Goal: Task Accomplishment & Management: Use online tool/utility

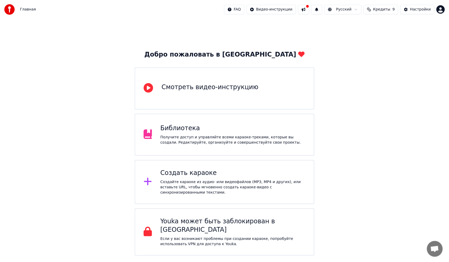
click at [244, 177] on div "Создать караоке" at bounding box center [233, 173] width 145 height 8
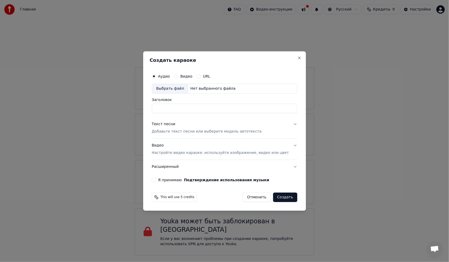
click at [209, 108] on input "Заголовок" at bounding box center [225, 108] width 146 height 9
type input "**********"
click at [179, 75] on button "Видео" at bounding box center [176, 76] width 4 height 4
click at [165, 76] on div "Аудио" at bounding box center [161, 76] width 18 height 4
click at [164, 75] on div "Аудио" at bounding box center [161, 76] width 18 height 4
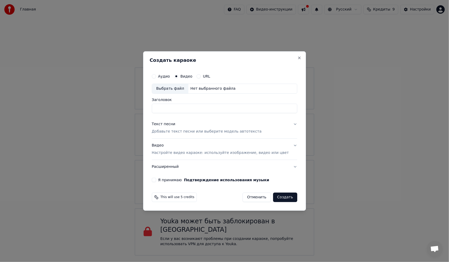
click at [163, 75] on div "Аудио" at bounding box center [161, 76] width 18 height 4
click at [156, 76] on button "Аудио" at bounding box center [154, 76] width 4 height 4
click at [191, 107] on input "Заголовок" at bounding box center [225, 108] width 146 height 9
click at [179, 88] on div "Выбрать файл" at bounding box center [170, 88] width 36 height 9
type input "**********"
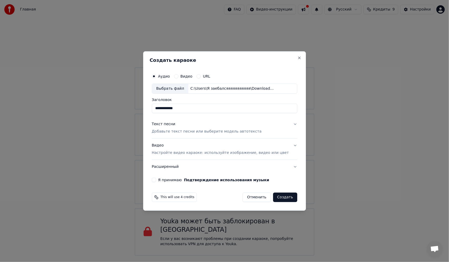
click at [212, 129] on p "Добавьте текст песни или выберите модель автотекста" at bounding box center [207, 131] width 110 height 5
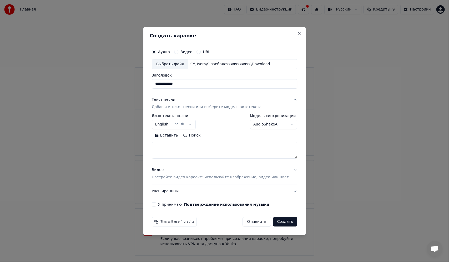
click at [195, 152] on textarea at bounding box center [225, 150] width 146 height 17
paste textarea "**********"
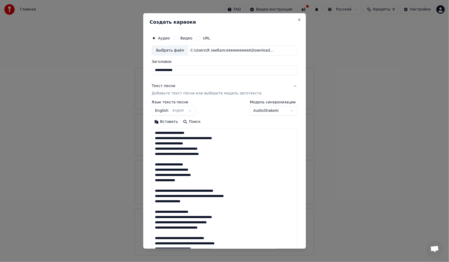
scroll to position [112, 0]
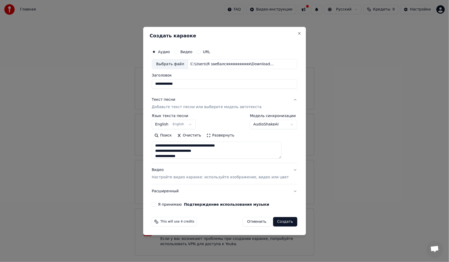
type textarea "**********"
click at [222, 178] on p "Настройте видео караоке: используйте изображение, видео или цвет" at bounding box center [220, 177] width 137 height 5
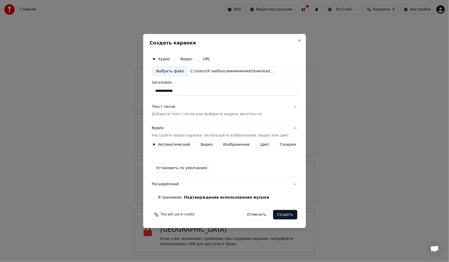
click at [203, 145] on div "Видео" at bounding box center [204, 144] width 18 height 4
click at [197, 144] on button "Видео" at bounding box center [197, 144] width 4 height 4
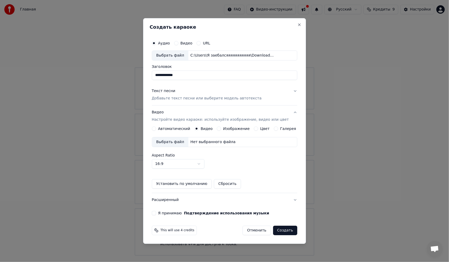
click at [176, 141] on div "Выбрать файл" at bounding box center [170, 141] width 36 height 9
click at [156, 214] on button "Я принимаю Подтверждение использования музыки" at bounding box center [154, 213] width 4 height 4
click at [276, 229] on button "Создать" at bounding box center [285, 230] width 24 height 9
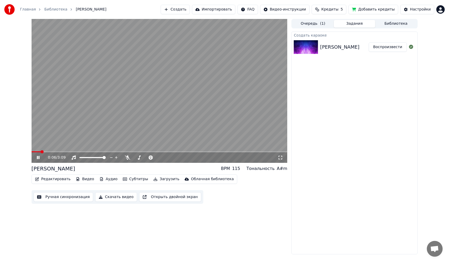
click at [154, 124] on video at bounding box center [160, 91] width 256 height 144
click at [145, 158] on span at bounding box center [146, 157] width 26 height 1
click at [220, 112] on video at bounding box center [160, 91] width 256 height 144
click at [141, 96] on video at bounding box center [160, 91] width 256 height 144
click at [171, 126] on video at bounding box center [160, 91] width 256 height 144
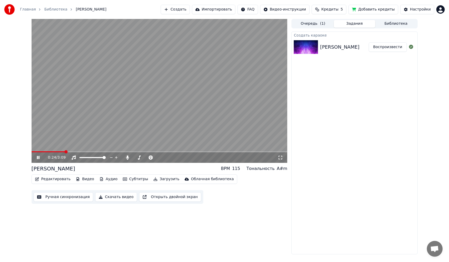
click at [210, 125] on video at bounding box center [160, 91] width 256 height 144
click at [53, 180] on button "Редактировать" at bounding box center [53, 179] width 40 height 7
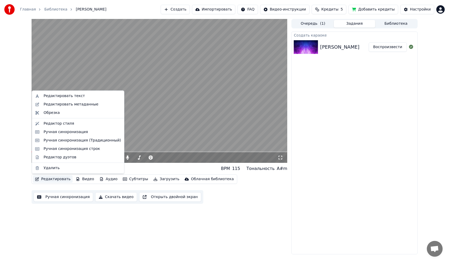
click at [53, 180] on button "Редактировать" at bounding box center [53, 179] width 40 height 7
click at [153, 96] on video at bounding box center [160, 91] width 256 height 144
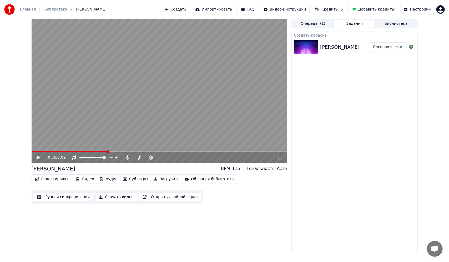
click at [153, 96] on video at bounding box center [160, 91] width 256 height 144
click at [97, 157] on span at bounding box center [88, 157] width 17 height 1
click at [192, 132] on video at bounding box center [160, 91] width 256 height 144
click at [224, 108] on video at bounding box center [160, 91] width 256 height 144
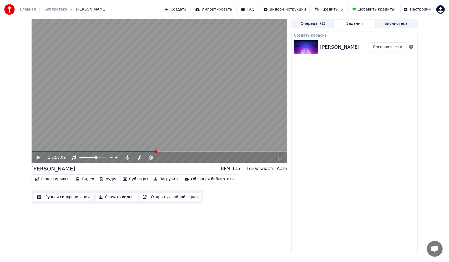
click at [183, 127] on video at bounding box center [160, 91] width 256 height 144
click at [199, 127] on video at bounding box center [160, 91] width 256 height 144
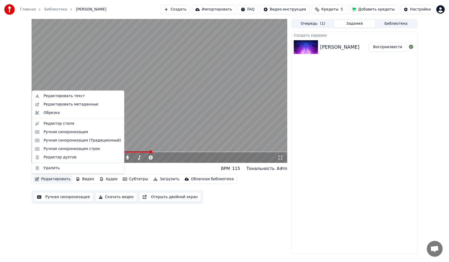
click at [56, 180] on button "Редактировать" at bounding box center [53, 179] width 40 height 7
click at [74, 135] on div "Ручная синхронизация" at bounding box center [78, 132] width 90 height 8
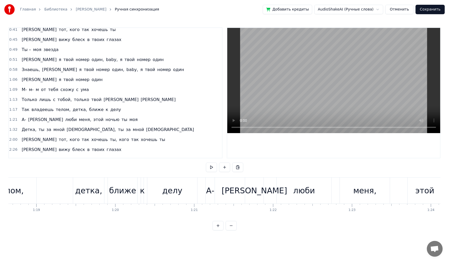
scroll to position [66, 0]
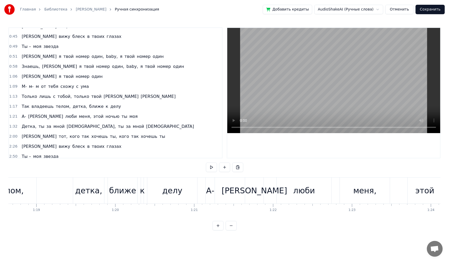
click at [30, 86] on span "м-" at bounding box center [31, 86] width 6 height 6
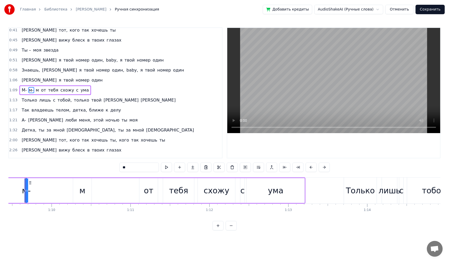
click at [22, 89] on span "М-" at bounding box center [24, 90] width 6 height 6
type input "**"
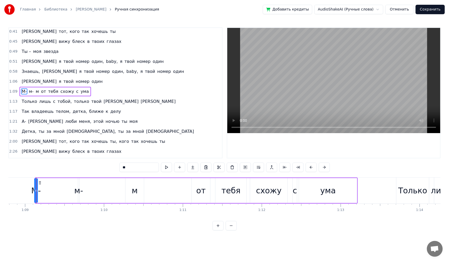
scroll to position [66, 0]
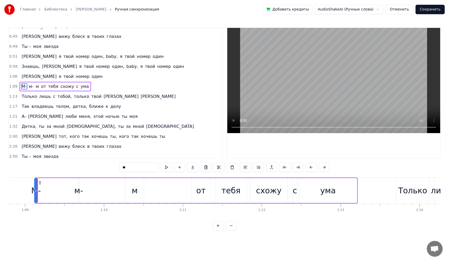
click at [43, 197] on div "М- м- м от тебя схожу с ума" at bounding box center [196, 191] width 323 height 26
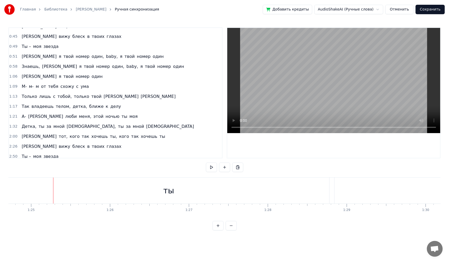
scroll to position [0, 6694]
click at [191, 195] on div "ты" at bounding box center [166, 191] width 322 height 26
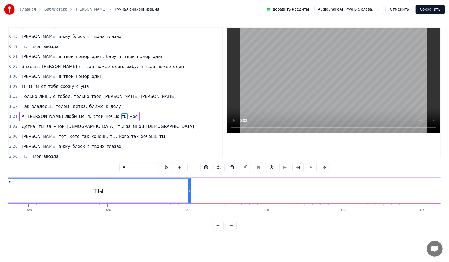
drag, startPoint x: 326, startPoint y: 186, endPoint x: 189, endPoint y: 191, distance: 136.7
click at [189, 191] on div at bounding box center [190, 191] width 2 height 24
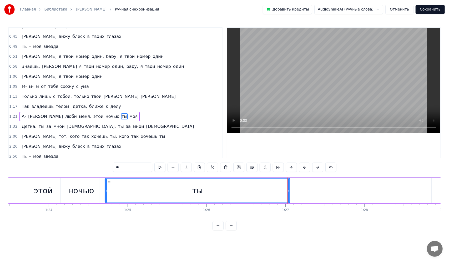
scroll to position [0, 6600]
click at [85, 196] on div "ночью" at bounding box center [75, 191] width 26 height 12
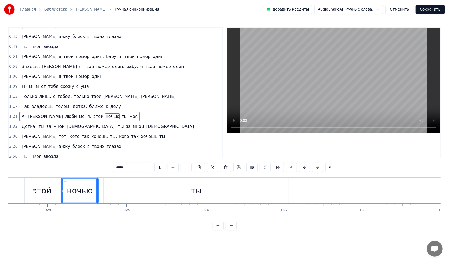
scroll to position [0, 6621]
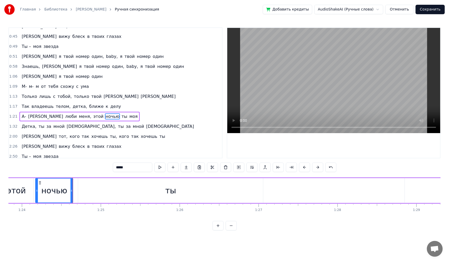
click at [107, 192] on div "ты" at bounding box center [170, 190] width 185 height 25
type input "**"
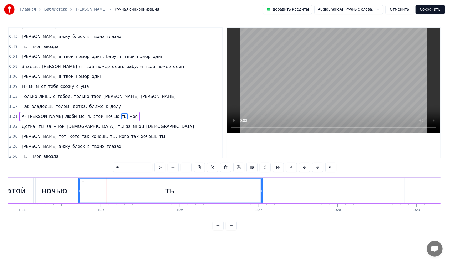
drag, startPoint x: 103, startPoint y: 190, endPoint x: 88, endPoint y: 189, distance: 15.3
click at [88, 189] on div "ты" at bounding box center [170, 191] width 185 height 24
click at [86, 189] on div "ты" at bounding box center [170, 191] width 185 height 24
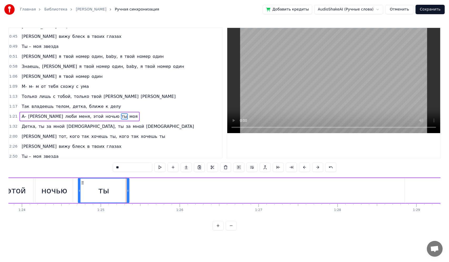
drag, startPoint x: 262, startPoint y: 190, endPoint x: 128, endPoint y: 186, distance: 133.8
click at [128, 186] on div at bounding box center [128, 191] width 2 height 24
click at [213, 191] on div "А- а люби меня, этой ночью ты моя" at bounding box center [243, 191] width 894 height 26
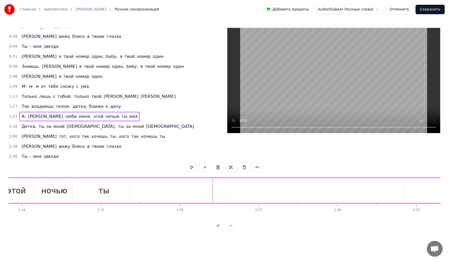
drag, startPoint x: 325, startPoint y: 193, endPoint x: 298, endPoint y: 195, distance: 27.7
click at [298, 195] on div "А- а люби меня, этой ночью ты моя" at bounding box center [243, 191] width 894 height 26
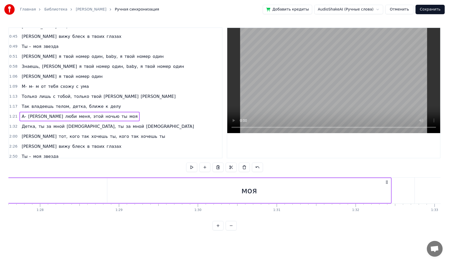
click at [281, 183] on div "моя" at bounding box center [249, 190] width 284 height 25
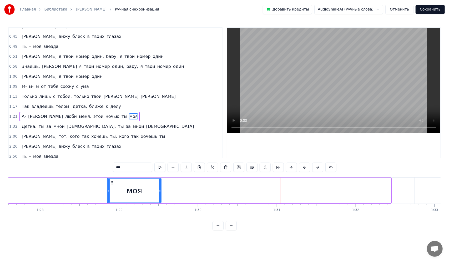
drag, startPoint x: 390, startPoint y: 189, endPoint x: 160, endPoint y: 184, distance: 230.2
click at [159, 182] on div at bounding box center [160, 191] width 2 height 24
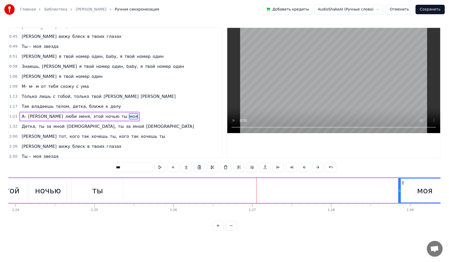
scroll to position [0, 6640]
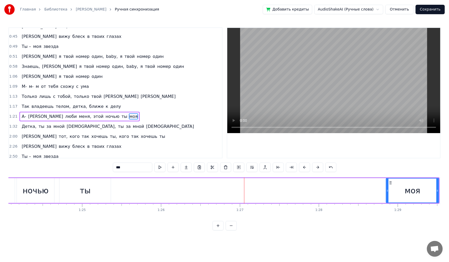
click at [189, 191] on div "А- а люби меня, этой ночью ты моя" at bounding box center [109, 191] width 662 height 26
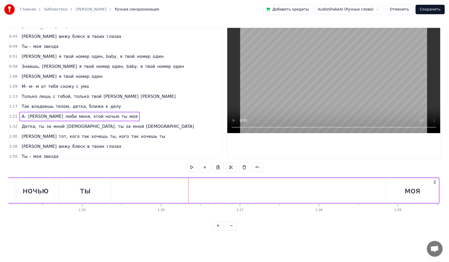
click at [165, 191] on div "А- а люби меня, этой ночью ты моя" at bounding box center [109, 191] width 662 height 26
click at [115, 188] on div "А- а люби меня, этой ночью ты моя" at bounding box center [109, 191] width 662 height 26
click at [92, 189] on div "ты" at bounding box center [85, 190] width 51 height 25
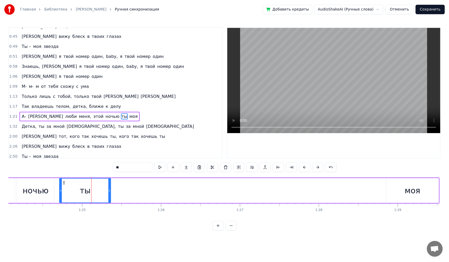
click at [154, 192] on div "А- а люби меня, этой ночью ты моя" at bounding box center [109, 191] width 662 height 26
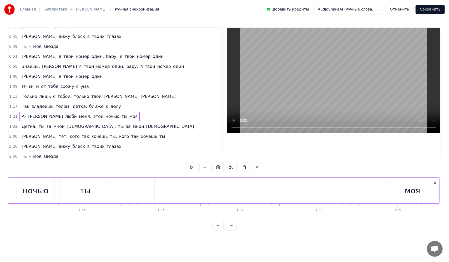
click at [320, 192] on div "А- а люби меня, этой ночью ты моя" at bounding box center [109, 191] width 662 height 26
click at [87, 186] on div "ты" at bounding box center [85, 191] width 11 height 12
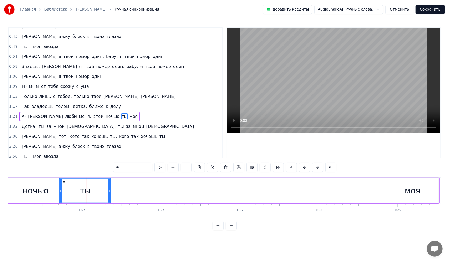
click at [67, 193] on div "ты" at bounding box center [85, 191] width 51 height 24
click at [123, 189] on div "А- а люби меня, этой ночью ты моя" at bounding box center [109, 191] width 662 height 26
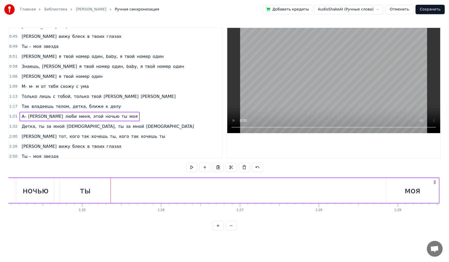
click at [181, 189] on div "А- а люби меня, этой ночью ты моя" at bounding box center [109, 191] width 662 height 26
click at [398, 194] on div "моя" at bounding box center [412, 190] width 53 height 25
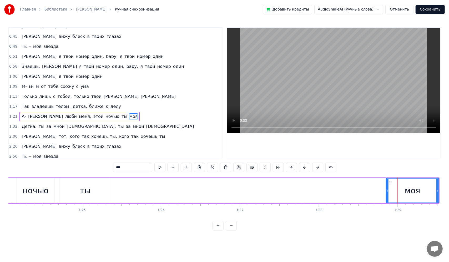
drag, startPoint x: 402, startPoint y: 191, endPoint x: 130, endPoint y: 196, distance: 272.5
click at [130, 196] on div "А- а люби меня, этой ночью ты моя" at bounding box center [109, 191] width 662 height 26
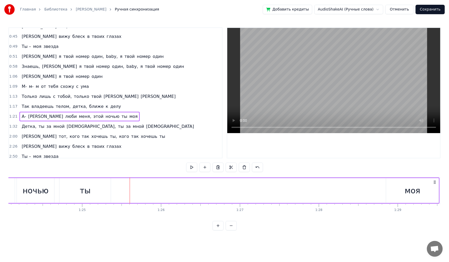
click at [449, 191] on div "Главная Библиотека [PERSON_NAME] Ручная синхронизация Добавить кредиты AudioSha…" at bounding box center [224, 115] width 449 height 231
click at [418, 192] on div "моя" at bounding box center [413, 191] width 16 height 12
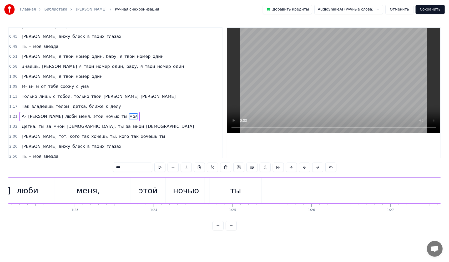
scroll to position [0, 6607]
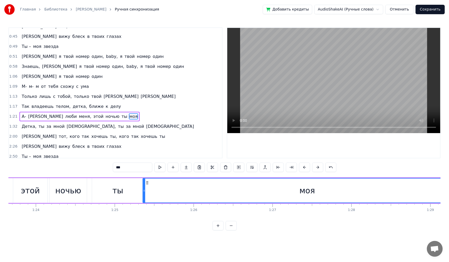
drag, startPoint x: 420, startPoint y: 192, endPoint x: 143, endPoint y: 181, distance: 277.2
click at [143, 181] on div at bounding box center [144, 191] width 2 height 24
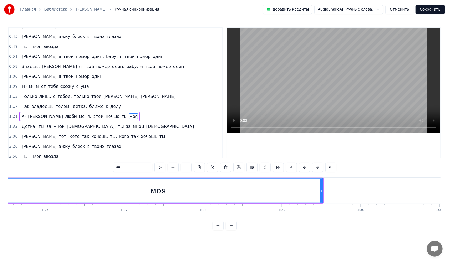
scroll to position [0, 6775]
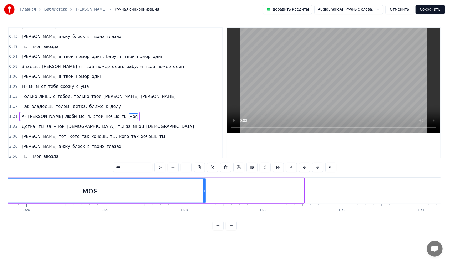
drag, startPoint x: 302, startPoint y: 191, endPoint x: 200, endPoint y: 191, distance: 102.2
click at [203, 191] on icon at bounding box center [204, 191] width 2 height 4
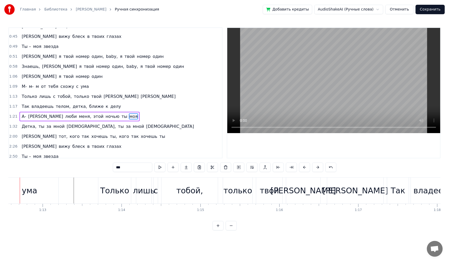
scroll to position [0, 5716]
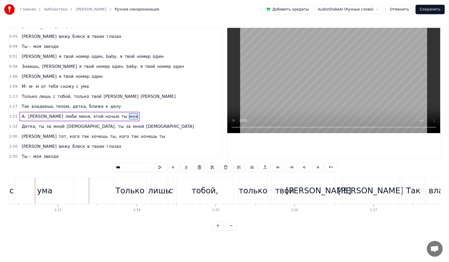
click at [323, 108] on video at bounding box center [333, 80] width 213 height 105
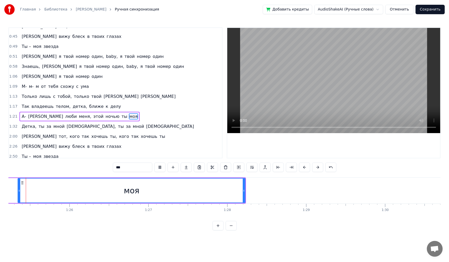
scroll to position [0, 6714]
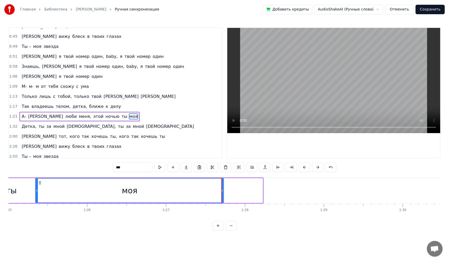
drag, startPoint x: 261, startPoint y: 187, endPoint x: 221, endPoint y: 186, distance: 40.3
click at [221, 186] on div at bounding box center [222, 191] width 2 height 24
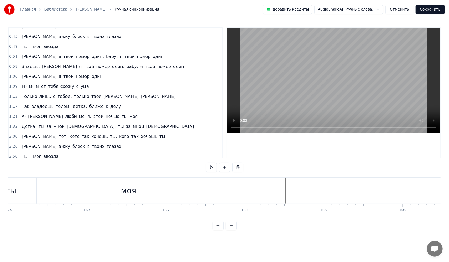
click at [298, 189] on div "Детка," at bounding box center [320, 191] width 181 height 26
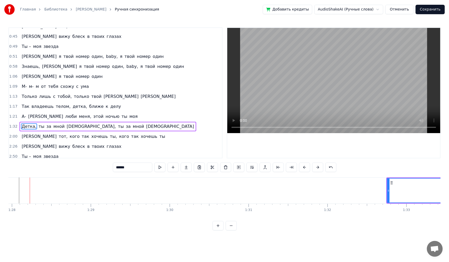
scroll to position [0, 6942]
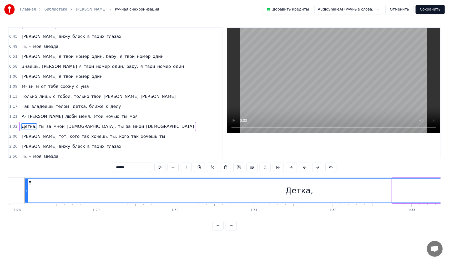
drag, startPoint x: 394, startPoint y: 193, endPoint x: 26, endPoint y: 202, distance: 368.2
click at [26, 202] on div at bounding box center [27, 191] width 2 height 24
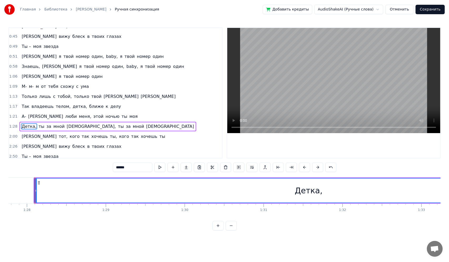
scroll to position [0, 7149]
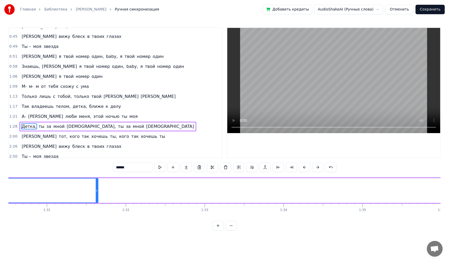
drag, startPoint x: 364, startPoint y: 191, endPoint x: 92, endPoint y: 184, distance: 272.3
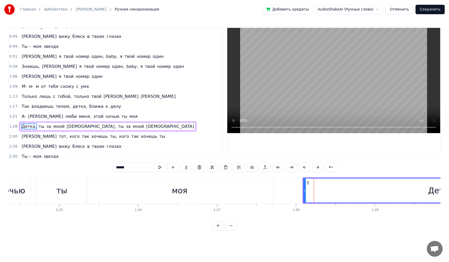
scroll to position [0, 6669]
click at [59, 196] on div "ты" at bounding box center [55, 191] width 11 height 12
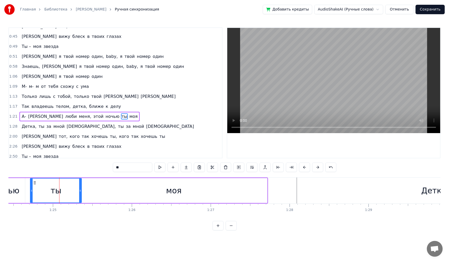
scroll to position [0, 6664]
drag, startPoint x: 272, startPoint y: 189, endPoint x: 261, endPoint y: 189, distance: 11.6
click at [261, 189] on div "моя" at bounding box center [179, 190] width 188 height 25
type input "***"
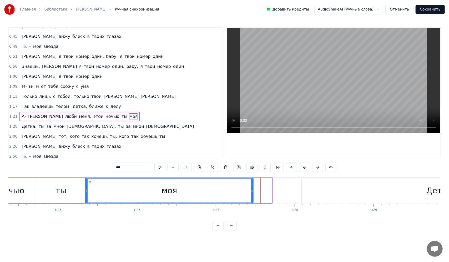
drag, startPoint x: 271, startPoint y: 192, endPoint x: 252, endPoint y: 188, distance: 19.5
click at [252, 188] on div at bounding box center [252, 191] width 2 height 24
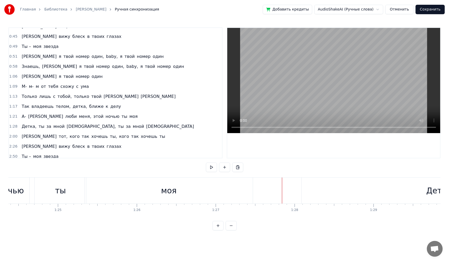
click at [314, 194] on div "Детка," at bounding box center [440, 191] width 277 height 26
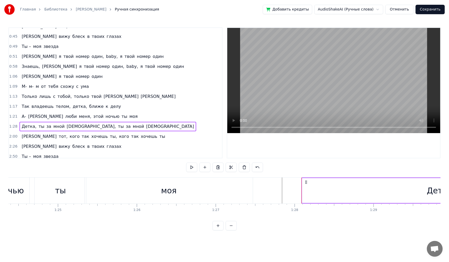
click at [303, 192] on div "Детка," at bounding box center [441, 190] width 277 height 25
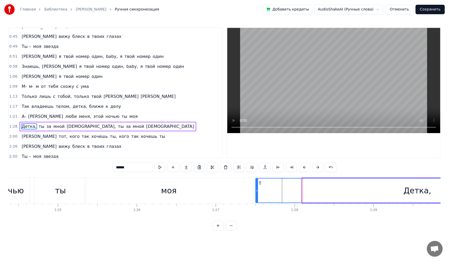
drag, startPoint x: 303, startPoint y: 191, endPoint x: 280, endPoint y: 190, distance: 22.9
click at [258, 190] on icon at bounding box center [257, 191] width 2 height 4
click at [230, 189] on div "моя" at bounding box center [169, 191] width 168 height 26
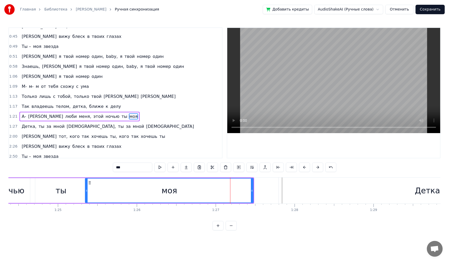
click at [300, 187] on div "Детка," at bounding box center [429, 191] width 300 height 26
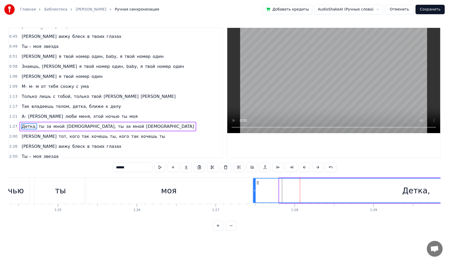
drag, startPoint x: 280, startPoint y: 190, endPoint x: 254, endPoint y: 187, distance: 26.1
click at [254, 187] on div at bounding box center [255, 191] width 2 height 24
click at [204, 187] on div "моя" at bounding box center [169, 191] width 168 height 26
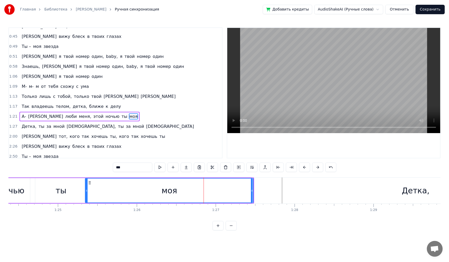
click at [147, 193] on div "моя" at bounding box center [170, 191] width 168 height 24
click at [316, 187] on div "Детка," at bounding box center [416, 191] width 326 height 26
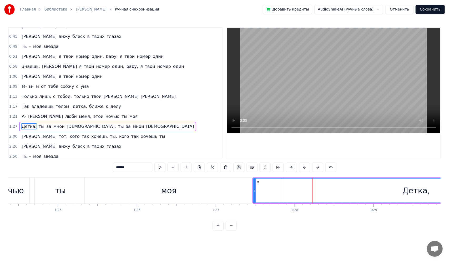
click at [282, 190] on div "Детка," at bounding box center [417, 191] width 326 height 24
drag, startPoint x: 282, startPoint y: 190, endPoint x: 264, endPoint y: 189, distance: 19.0
click at [264, 189] on div "Детка," at bounding box center [417, 191] width 326 height 24
drag, startPoint x: 301, startPoint y: 192, endPoint x: 281, endPoint y: 192, distance: 20.3
click at [281, 192] on div "Детка," at bounding box center [417, 191] width 326 height 24
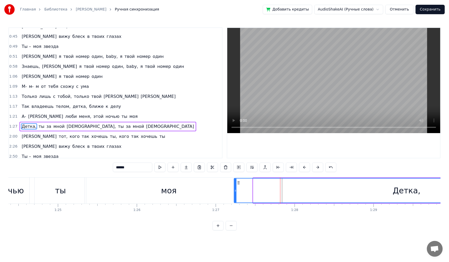
drag, startPoint x: 254, startPoint y: 193, endPoint x: 234, endPoint y: 194, distance: 19.2
click at [235, 194] on div at bounding box center [236, 191] width 2 height 24
click at [199, 195] on div "моя" at bounding box center [169, 191] width 168 height 26
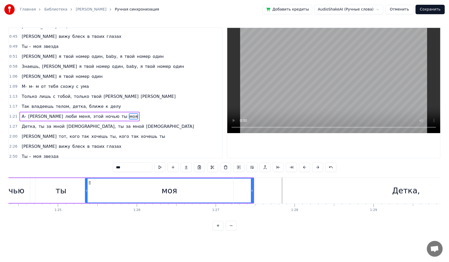
click at [287, 60] on video at bounding box center [333, 80] width 213 height 105
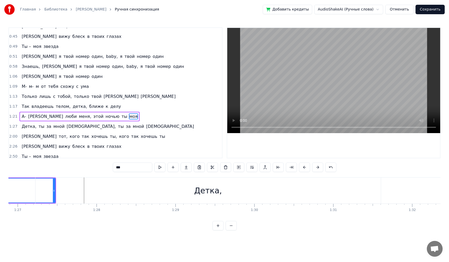
scroll to position [0, 6881]
click at [332, 189] on div "Детка," at bounding box center [190, 191] width 346 height 26
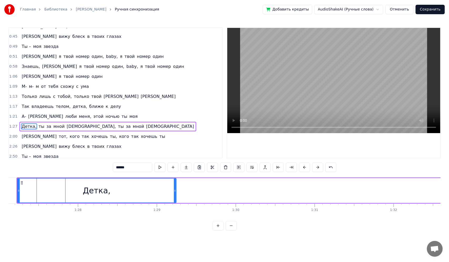
drag, startPoint x: 361, startPoint y: 191, endPoint x: 189, endPoint y: 196, distance: 172.0
click at [174, 183] on div at bounding box center [175, 191] width 2 height 24
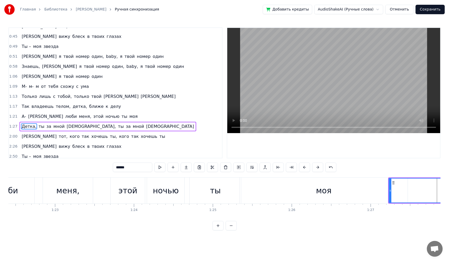
scroll to position [0, 6596]
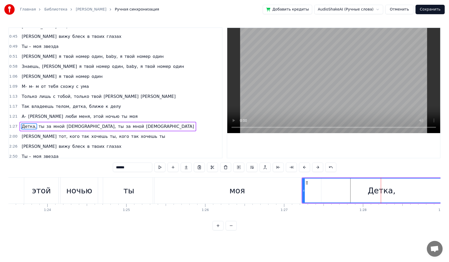
click at [222, 193] on div "моя" at bounding box center [237, 191] width 168 height 26
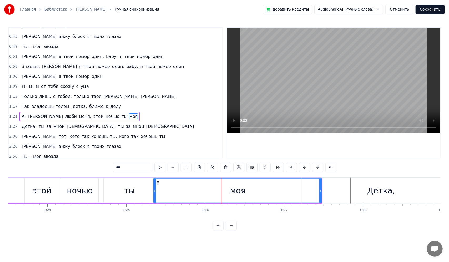
click at [141, 197] on div "ты" at bounding box center [129, 190] width 51 height 25
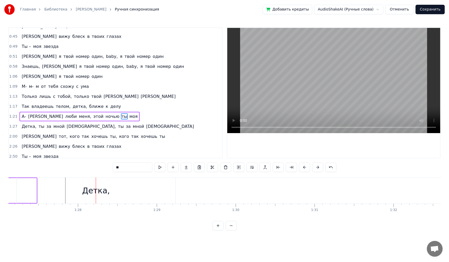
scroll to position [0, 6825]
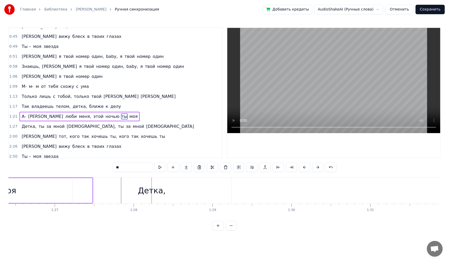
click at [194, 193] on div "Детка," at bounding box center [152, 191] width 159 height 26
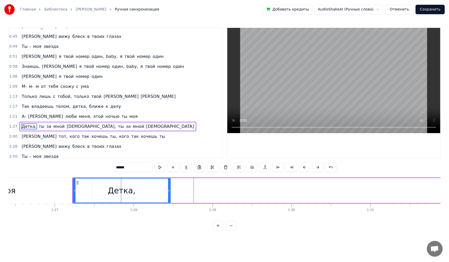
drag, startPoint x: 230, startPoint y: 189, endPoint x: 169, endPoint y: 187, distance: 61.4
click at [169, 187] on div at bounding box center [169, 191] width 2 height 24
click at [44, 192] on div "моя" at bounding box center [8, 191] width 168 height 26
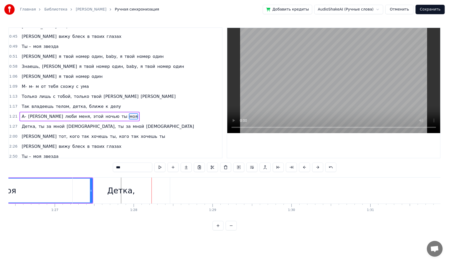
click at [145, 184] on div "Детка," at bounding box center [121, 191] width 97 height 26
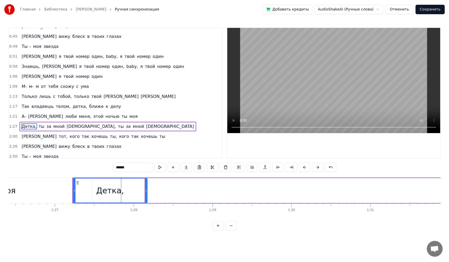
drag, startPoint x: 169, startPoint y: 190, endPoint x: 146, endPoint y: 191, distance: 23.2
click at [146, 191] on icon at bounding box center [146, 191] width 2 height 4
click at [61, 194] on div "моя" at bounding box center [8, 191] width 168 height 26
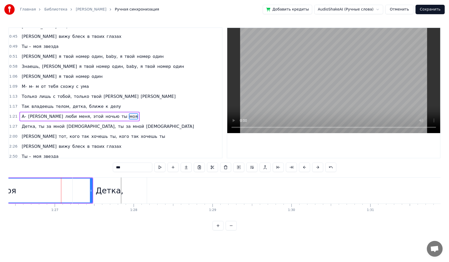
click at [100, 192] on div "Детка," at bounding box center [110, 191] width 28 height 12
type input "******"
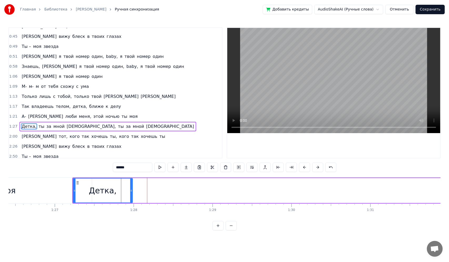
drag, startPoint x: 146, startPoint y: 188, endPoint x: 131, endPoint y: 187, distance: 14.8
click at [131, 187] on div at bounding box center [131, 191] width 2 height 24
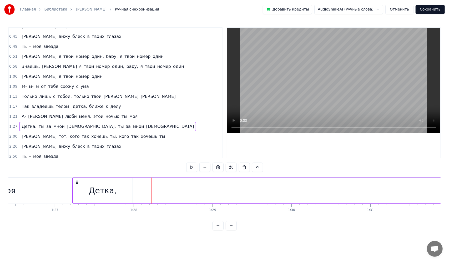
click at [278, 102] on video at bounding box center [333, 80] width 213 height 105
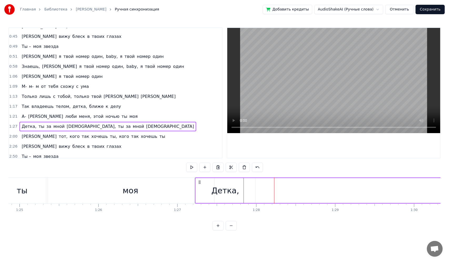
scroll to position [0, 6678]
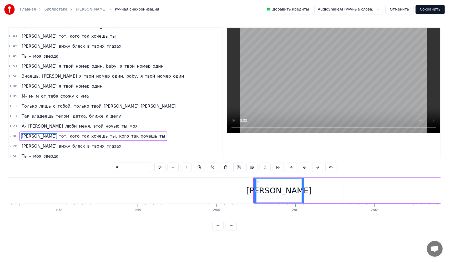
scroll to position [0, 9226]
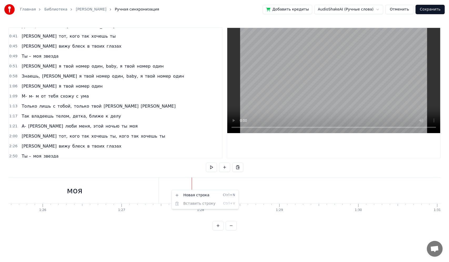
click at [171, 190] on html "Главная Библиотека [PERSON_NAME] Ручная синхронизация Добавить кредиты AudioSha…" at bounding box center [224, 119] width 449 height 239
click at [231, 198] on div "твоих" at bounding box center [302, 191] width 598 height 26
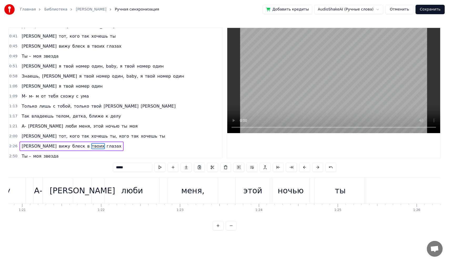
scroll to position [0, 6409]
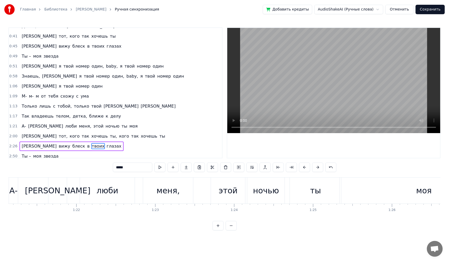
click at [407, 9] on button "Отменить" at bounding box center [400, 9] width 28 height 9
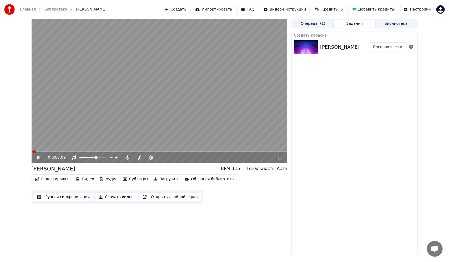
click at [199, 109] on video at bounding box center [160, 91] width 256 height 144
click at [62, 199] on button "Ручная синхронизация" at bounding box center [64, 196] width 60 height 9
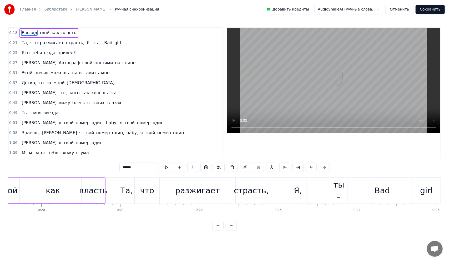
scroll to position [0, 1603]
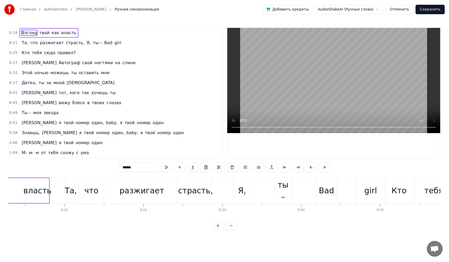
click at [249, 196] on div "Я," at bounding box center [242, 191] width 17 height 26
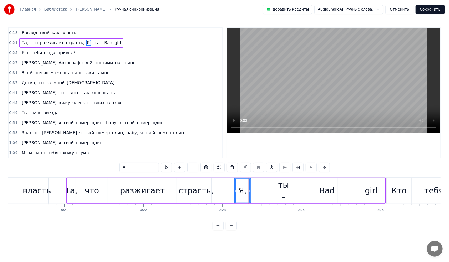
click at [86, 41] on span "Я," at bounding box center [88, 43] width 5 height 6
click at [86, 42] on span "Я," at bounding box center [88, 43] width 5 height 6
type input "****"
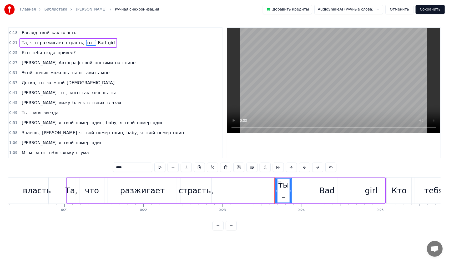
click at [404, 7] on button "Отменить" at bounding box center [400, 9] width 28 height 9
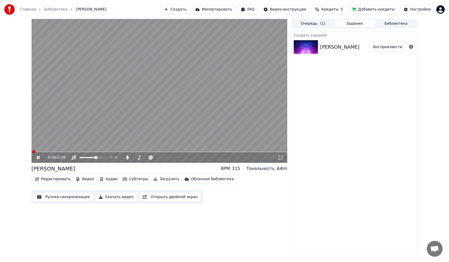
click at [66, 179] on button "Редактировать" at bounding box center [53, 179] width 40 height 7
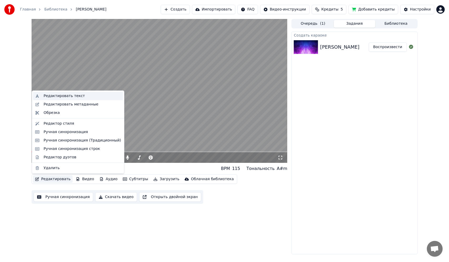
click at [72, 96] on div "Редактировать текст" at bounding box center [64, 95] width 41 height 5
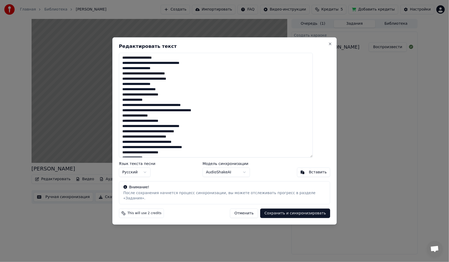
click at [177, 66] on textarea "**********" at bounding box center [216, 105] width 194 height 105
type textarea "**********"
click at [274, 209] on button "Сохранить и синхронизировать" at bounding box center [295, 213] width 70 height 9
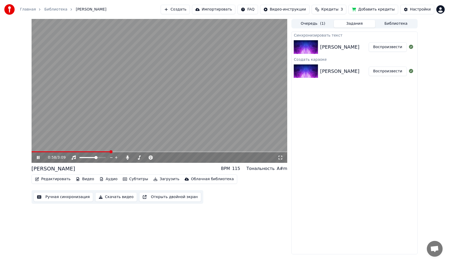
click at [61, 152] on div "0:58 / 3:09" at bounding box center [160, 157] width 256 height 11
click at [60, 152] on span at bounding box center [72, 151] width 80 height 1
click at [118, 153] on div "0:25 / 3:09" at bounding box center [160, 157] width 256 height 11
click at [117, 152] on span at bounding box center [160, 151] width 256 height 1
click at [206, 151] on span at bounding box center [160, 151] width 256 height 1
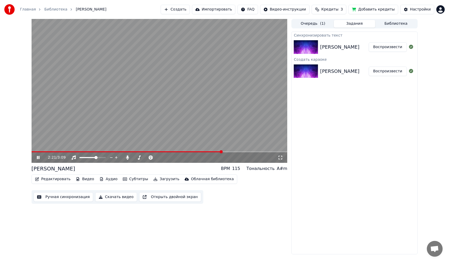
click at [222, 152] on span at bounding box center [160, 151] width 256 height 1
click at [227, 152] on span at bounding box center [160, 151] width 256 height 1
click at [214, 152] on span at bounding box center [131, 151] width 199 height 1
click at [194, 152] on span at bounding box center [129, 151] width 195 height 1
click at [175, 151] on video at bounding box center [160, 91] width 256 height 144
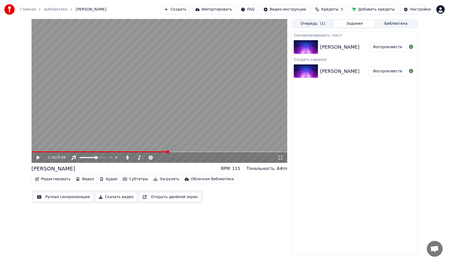
click at [168, 152] on span at bounding box center [100, 151] width 137 height 1
click at [176, 127] on video at bounding box center [160, 91] width 256 height 144
click at [59, 10] on link "Библиотека" at bounding box center [55, 9] width 23 height 5
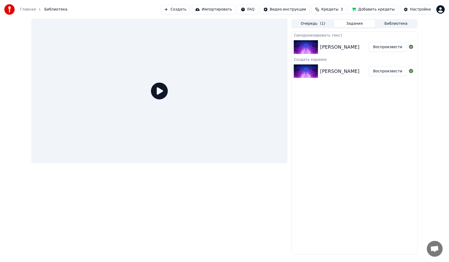
click at [146, 91] on div at bounding box center [160, 91] width 256 height 144
click at [163, 87] on icon at bounding box center [159, 91] width 17 height 17
click at [162, 90] on icon at bounding box center [159, 91] width 17 height 17
click at [371, 129] on div "Синхронизировать текст [PERSON_NAME] Воспроизвести Создать караоке [PERSON_NAME…" at bounding box center [355, 143] width 126 height 223
click at [311, 46] on img at bounding box center [306, 47] width 24 height 14
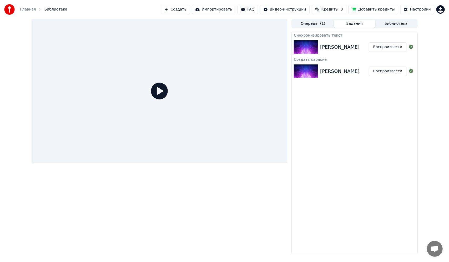
click at [388, 48] on button "Воспроизвести" at bounding box center [388, 46] width 38 height 9
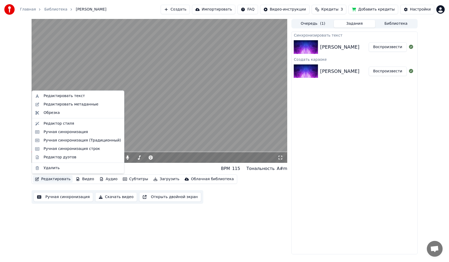
click at [46, 180] on button "Редактировать" at bounding box center [53, 179] width 40 height 7
click at [49, 181] on button "Редактировать" at bounding box center [53, 179] width 40 height 7
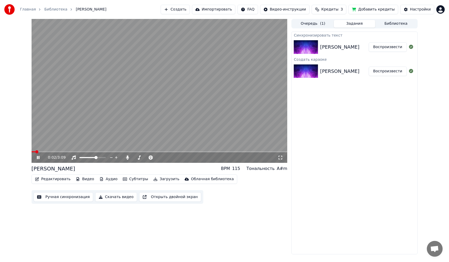
click at [122, 180] on button "Субтитры" at bounding box center [135, 179] width 29 height 7
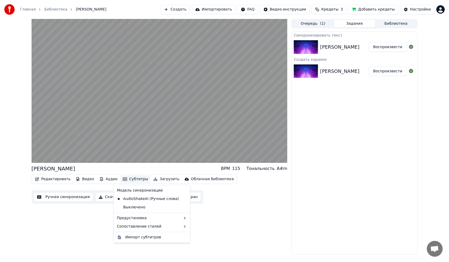
click at [122, 180] on button "Субтитры" at bounding box center [135, 179] width 29 height 7
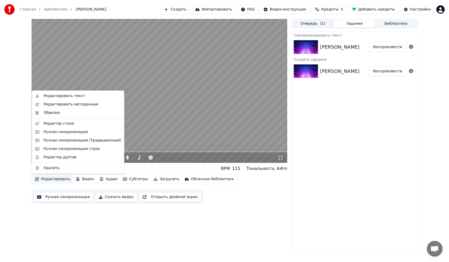
click at [43, 179] on button "Редактировать" at bounding box center [53, 179] width 40 height 7
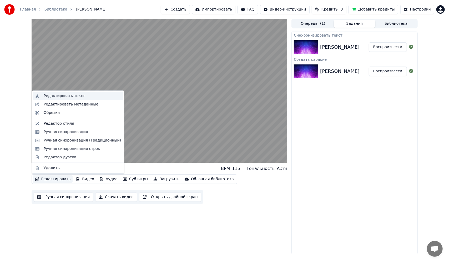
click at [68, 96] on div "Редактировать текст" at bounding box center [64, 95] width 41 height 5
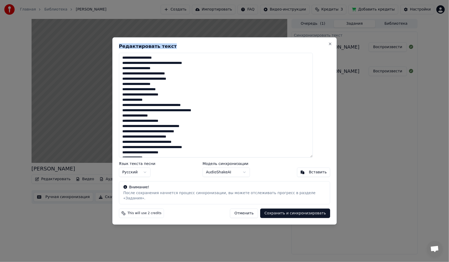
drag, startPoint x: 199, startPoint y: 48, endPoint x: 270, endPoint y: 58, distance: 71.5
click at [270, 58] on div "**********" at bounding box center [224, 130] width 225 height 187
drag, startPoint x: 135, startPoint y: 71, endPoint x: 170, endPoint y: 71, distance: 35.3
click at [170, 71] on textarea "**********" at bounding box center [216, 105] width 194 height 105
drag, startPoint x: 131, startPoint y: 76, endPoint x: 187, endPoint y: 74, distance: 55.9
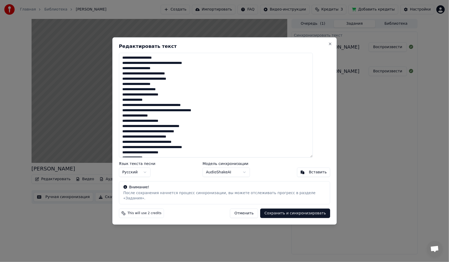
click at [187, 74] on textarea "**********" at bounding box center [216, 105] width 194 height 105
click at [325, 47] on div "**********" at bounding box center [224, 130] width 225 height 187
click at [328, 46] on button "Close" at bounding box center [330, 44] width 4 height 4
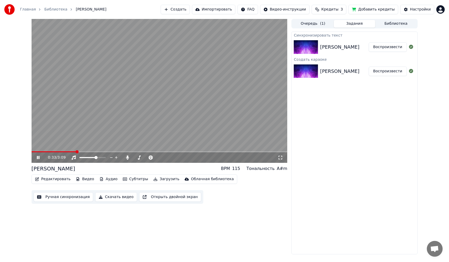
click at [145, 105] on video at bounding box center [160, 91] width 256 height 144
click at [122, 151] on video at bounding box center [160, 91] width 256 height 144
click at [120, 152] on span at bounding box center [160, 151] width 256 height 1
click at [50, 178] on button "Редактировать" at bounding box center [53, 179] width 40 height 7
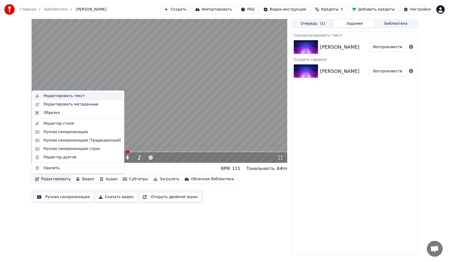
click at [71, 96] on div "Редактировать текст" at bounding box center [64, 95] width 41 height 5
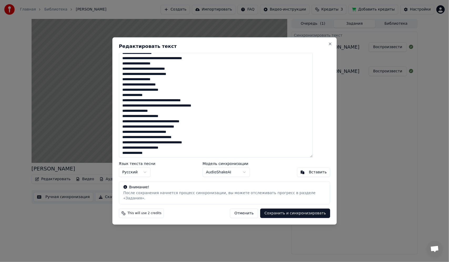
scroll to position [5, 0]
drag, startPoint x: 147, startPoint y: 125, endPoint x: 205, endPoint y: 123, distance: 58.0
click at [205, 123] on textarea "**********" at bounding box center [216, 105] width 194 height 105
drag, startPoint x: 153, startPoint y: 129, endPoint x: 200, endPoint y: 128, distance: 47.1
click at [200, 128] on textarea "**********" at bounding box center [216, 105] width 194 height 105
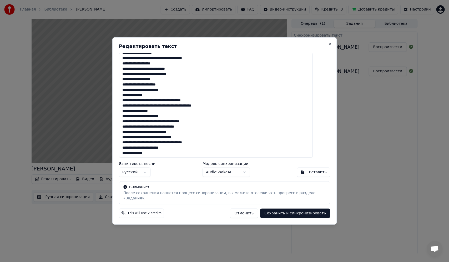
drag, startPoint x: 131, startPoint y: 134, endPoint x: 194, endPoint y: 134, distance: 62.1
click at [194, 134] on textarea "**********" at bounding box center [216, 105] width 194 height 105
drag, startPoint x: 132, startPoint y: 140, endPoint x: 142, endPoint y: 140, distance: 10.0
click at [141, 140] on textarea "**********" at bounding box center [216, 105] width 194 height 105
click at [325, 47] on div "**********" at bounding box center [224, 130] width 225 height 187
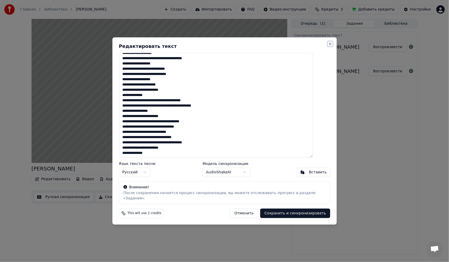
click at [328, 46] on button "Close" at bounding box center [330, 44] width 4 height 4
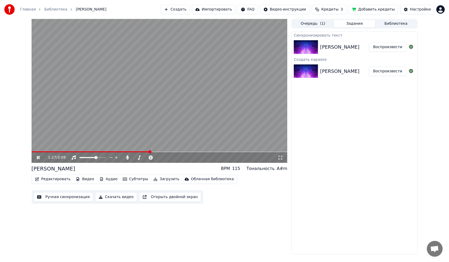
click at [153, 127] on video at bounding box center [160, 91] width 256 height 144
click at [62, 179] on button "Редактировать" at bounding box center [53, 179] width 40 height 7
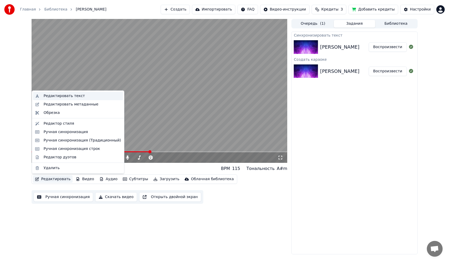
click at [76, 96] on div "Редактировать текст" at bounding box center [64, 95] width 41 height 5
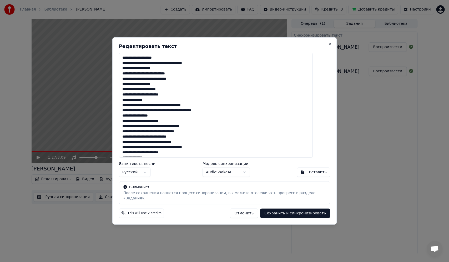
scroll to position [2, 0]
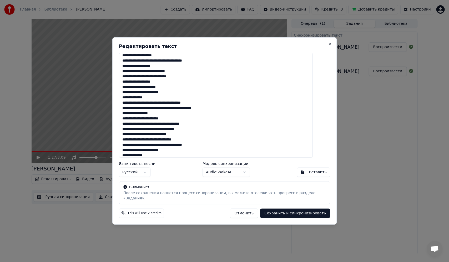
drag, startPoint x: 195, startPoint y: 160, endPoint x: 23, endPoint y: 1, distance: 234.8
click at [39, 23] on body "Главная Библиотека [PERSON_NAME] Создать Импортировать FAQ Видео-инструкции Кре…" at bounding box center [224, 131] width 449 height 262
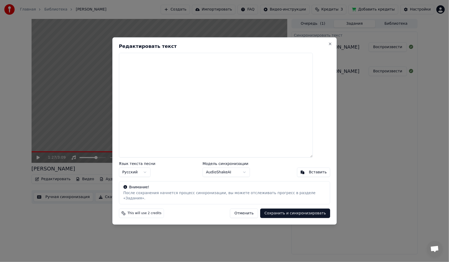
click at [155, 86] on textarea at bounding box center [216, 105] width 194 height 105
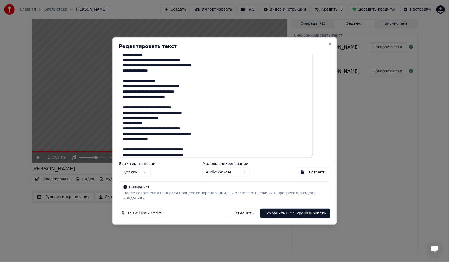
scroll to position [53, 0]
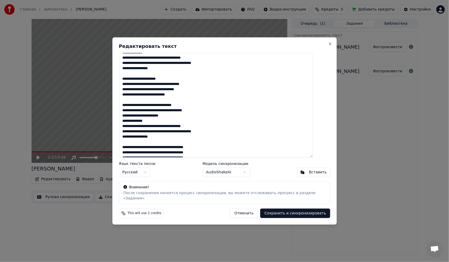
type textarea "**********"
click at [278, 212] on button "Сохранить и синхронизировать" at bounding box center [295, 213] width 70 height 9
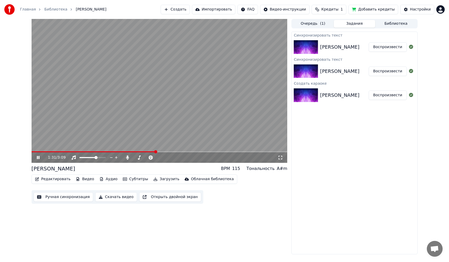
click at [64, 151] on span at bounding box center [94, 151] width 124 height 1
click at [40, 157] on icon at bounding box center [42, 158] width 12 height 4
click at [32, 152] on span at bounding box center [49, 151] width 35 height 1
click at [35, 157] on div "0:00 / 3:09" at bounding box center [160, 157] width 252 height 5
click at [36, 157] on icon at bounding box center [42, 158] width 12 height 4
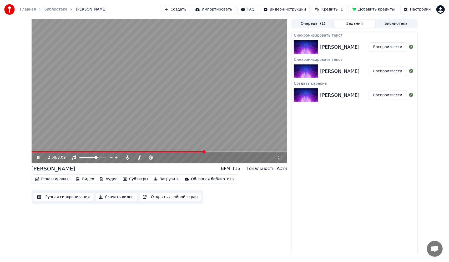
click at [113, 152] on span at bounding box center [118, 151] width 173 height 1
click at [235, 115] on video at bounding box center [160, 91] width 256 height 144
click at [243, 151] on video at bounding box center [160, 91] width 256 height 144
click at [242, 152] on span at bounding box center [137, 151] width 211 height 1
click at [190, 151] on span at bounding box center [140, 151] width 216 height 1
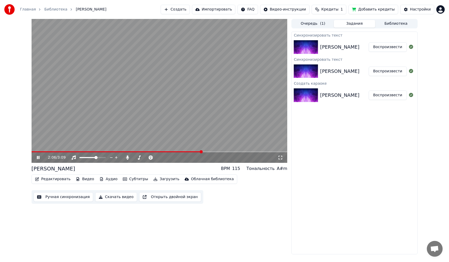
click at [204, 128] on video at bounding box center [160, 91] width 256 height 144
click at [193, 129] on video at bounding box center [160, 91] width 256 height 144
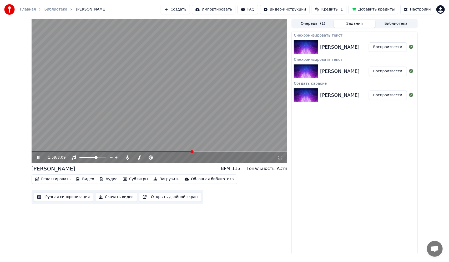
click at [212, 136] on video at bounding box center [160, 91] width 256 height 144
click at [188, 111] on video at bounding box center [160, 91] width 256 height 144
click at [189, 110] on video at bounding box center [160, 91] width 256 height 144
click at [185, 113] on video at bounding box center [160, 91] width 256 height 144
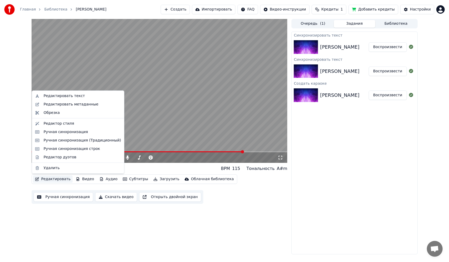
click at [61, 179] on button "Редактировать" at bounding box center [53, 179] width 40 height 7
click at [61, 95] on div "Редактировать текст" at bounding box center [64, 95] width 41 height 5
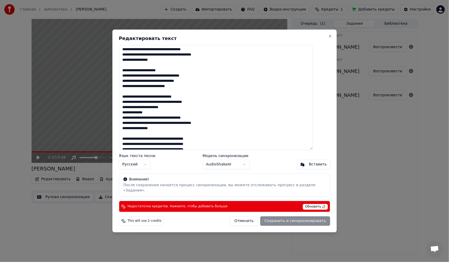
scroll to position [100, 0]
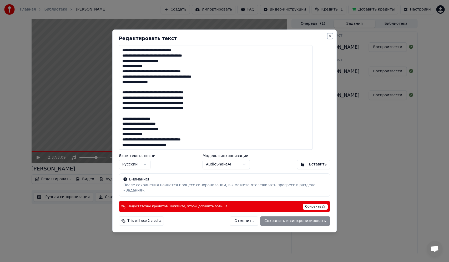
click at [328, 38] on button "Close" at bounding box center [330, 36] width 4 height 4
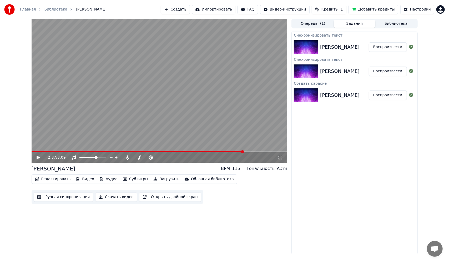
click at [174, 116] on video at bounding box center [160, 91] width 256 height 144
click at [214, 108] on video at bounding box center [160, 91] width 256 height 144
click at [57, 183] on div "Редактировать Видео Аудио Субтитры Загрузить Облачная библиотека" at bounding box center [135, 179] width 206 height 9
click at [58, 179] on button "Редактировать" at bounding box center [53, 179] width 40 height 7
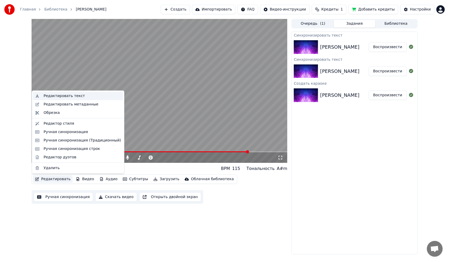
click at [61, 93] on div "Редактировать текст" at bounding box center [64, 95] width 41 height 5
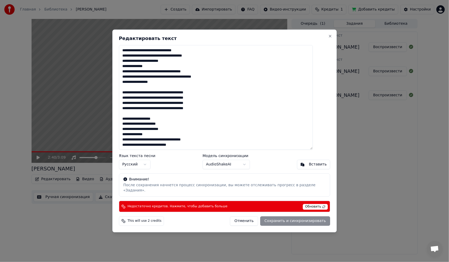
drag, startPoint x: 130, startPoint y: 52, endPoint x: 246, endPoint y: 260, distance: 238.2
click at [246, 260] on body "Главная Библиотека [PERSON_NAME] Создать Импортировать FAQ Видео-инструкции Кре…" at bounding box center [224, 131] width 449 height 262
click at [193, 150] on textarea at bounding box center [216, 97] width 194 height 105
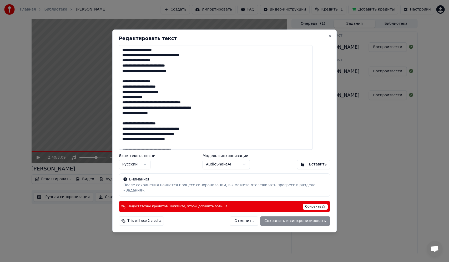
drag, startPoint x: 195, startPoint y: 150, endPoint x: 123, endPoint y: 33, distance: 137.4
click at [123, 33] on div "Редактировать текст Язык текста песни Русский Модель синхронизации AudioShakeAI…" at bounding box center [224, 130] width 225 height 203
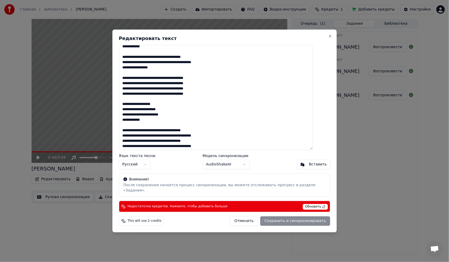
scroll to position [121, 0]
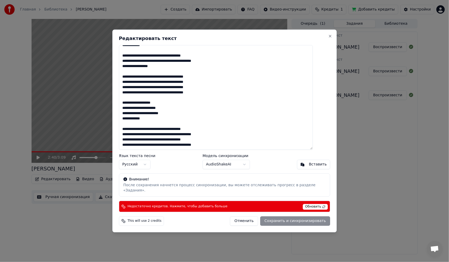
click at [273, 217] on div "Отменить Сохранить и синхронизировать" at bounding box center [280, 221] width 100 height 9
click at [308, 205] on span "Обновить" at bounding box center [315, 207] width 25 height 6
click at [149, 205] on span "Недостаточно кредитов. Нажмите, чтобы добавить больше" at bounding box center [178, 207] width 100 height 4
type textarea "**********"
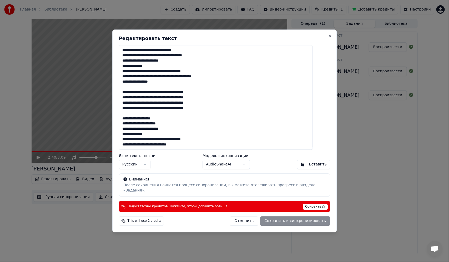
scroll to position [100, 0]
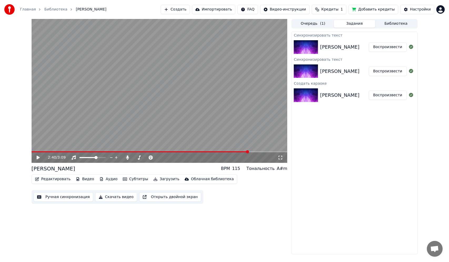
click at [440, 9] on html "Главная Библиотека [PERSON_NAME] Создать Импортировать FAQ Видео-инструкции Кре…" at bounding box center [224, 131] width 449 height 262
click at [403, 58] on span "Выйти" at bounding box center [404, 60] width 12 height 5
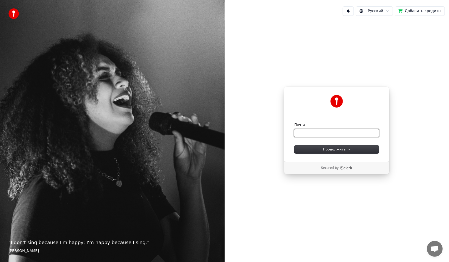
click at [345, 137] on input "Почта" at bounding box center [337, 133] width 85 height 8
click at [327, 148] on span "Продолжить" at bounding box center [337, 149] width 28 height 5
type input "**********"
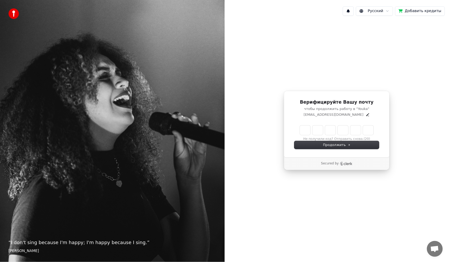
click at [308, 132] on input "Enter verification code" at bounding box center [337, 130] width 74 height 9
type input "******"
